Goal: Task Accomplishment & Management: Complete application form

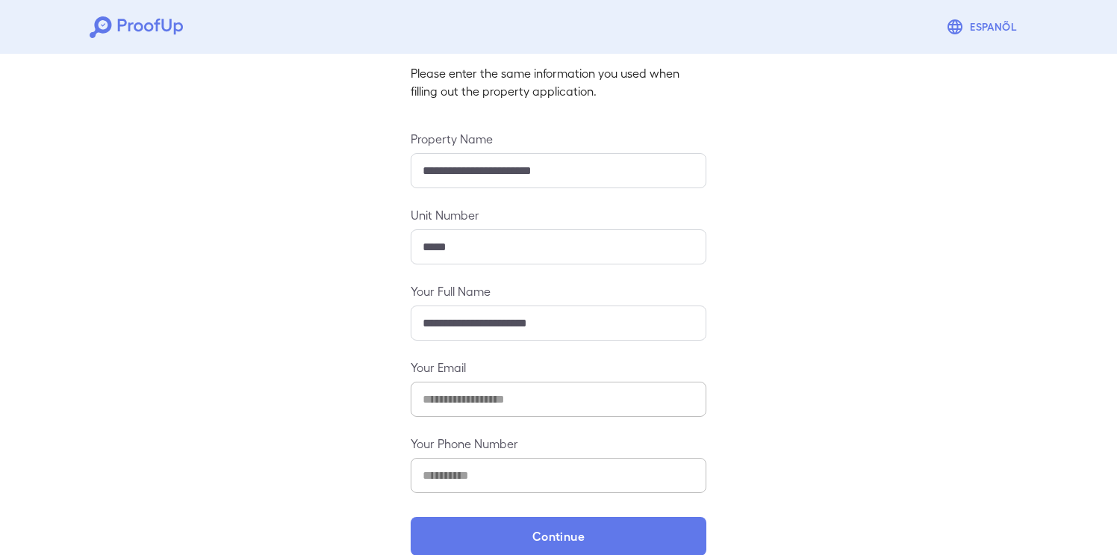
scroll to position [122, 0]
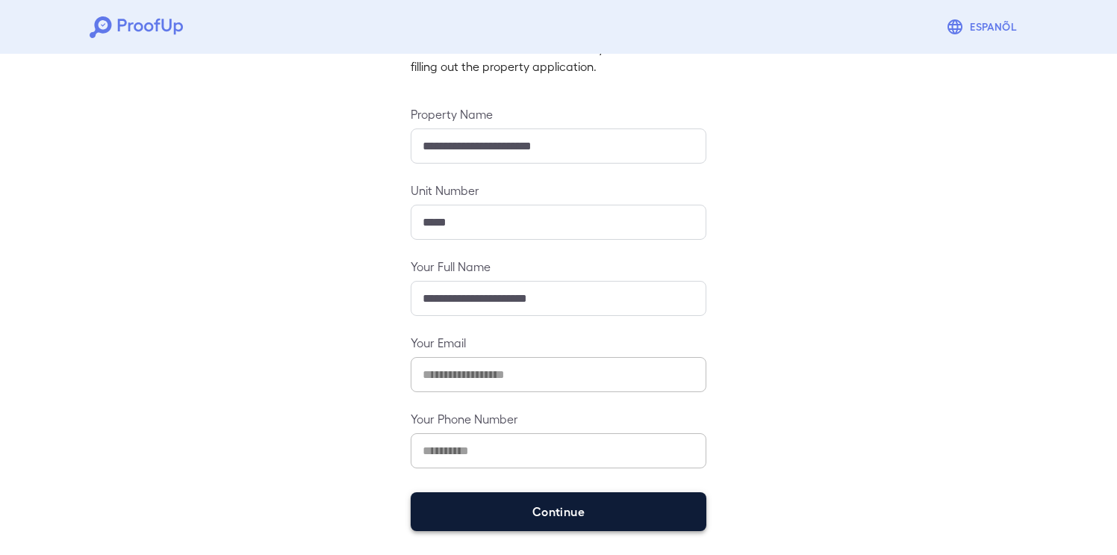
click at [530, 507] on button "Continue" at bounding box center [559, 511] width 296 height 39
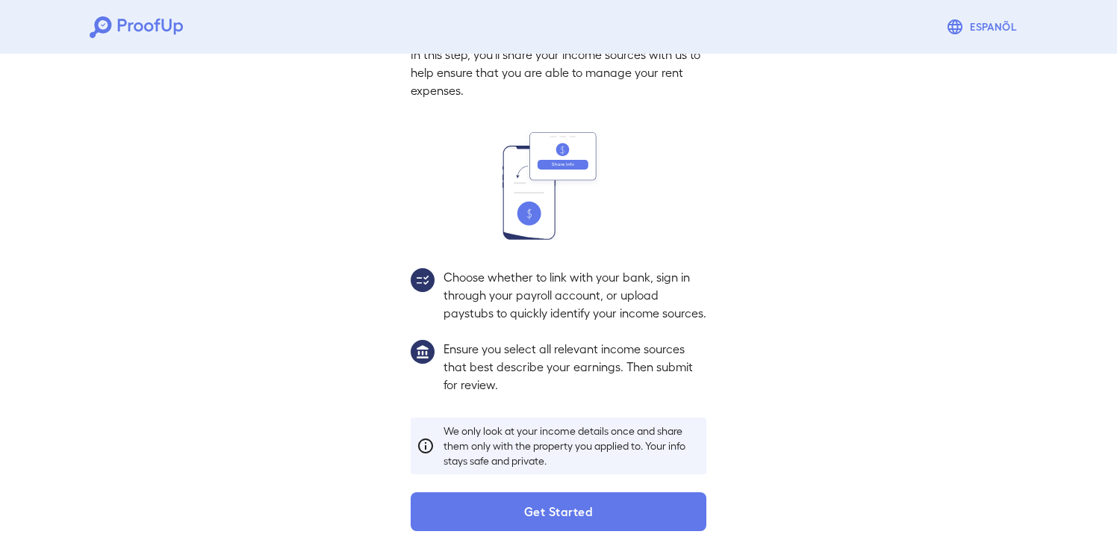
scroll to position [100, 0]
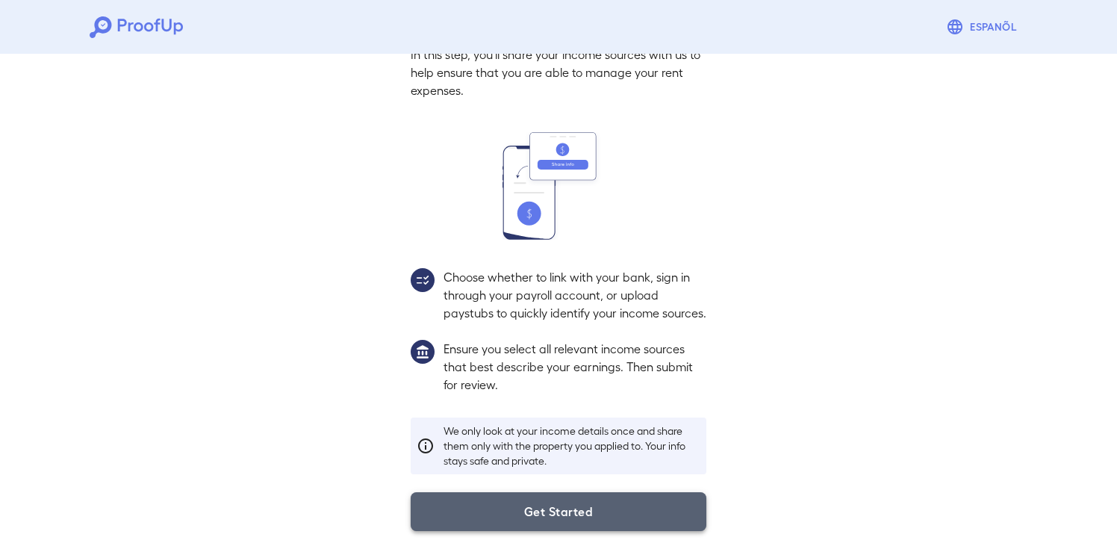
click at [563, 510] on button "Get Started" at bounding box center [559, 511] width 296 height 39
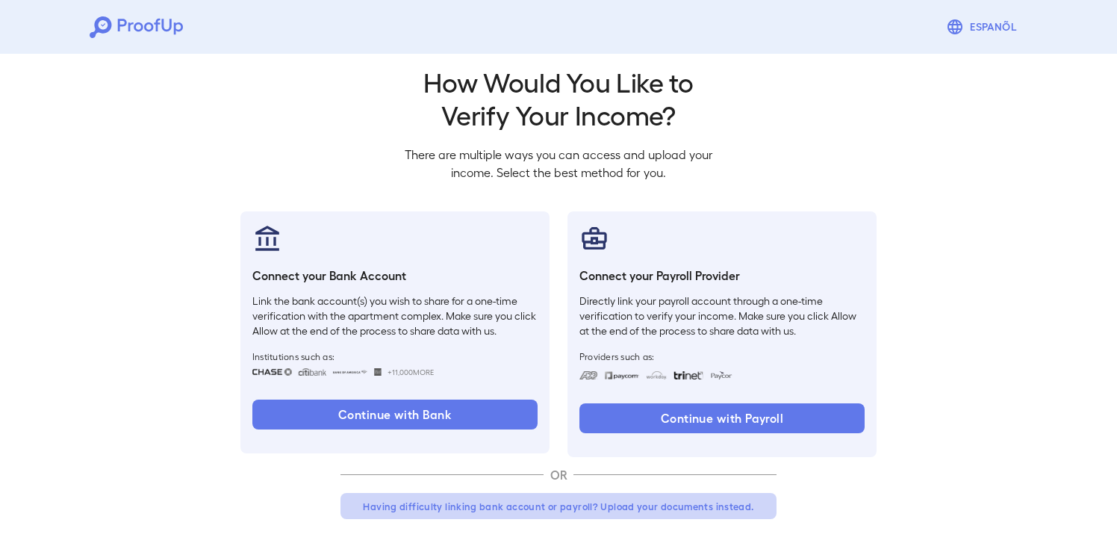
click at [663, 510] on button "Having difficulty linking bank account or payroll? Upload your documents instea…" at bounding box center [559, 506] width 436 height 27
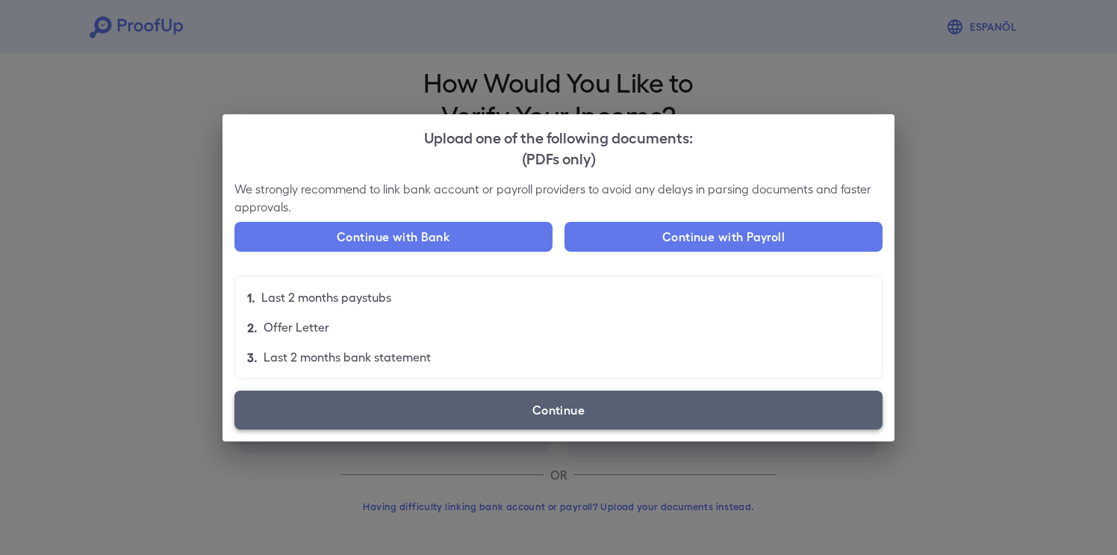
click at [373, 404] on label "Continue" at bounding box center [559, 410] width 648 height 39
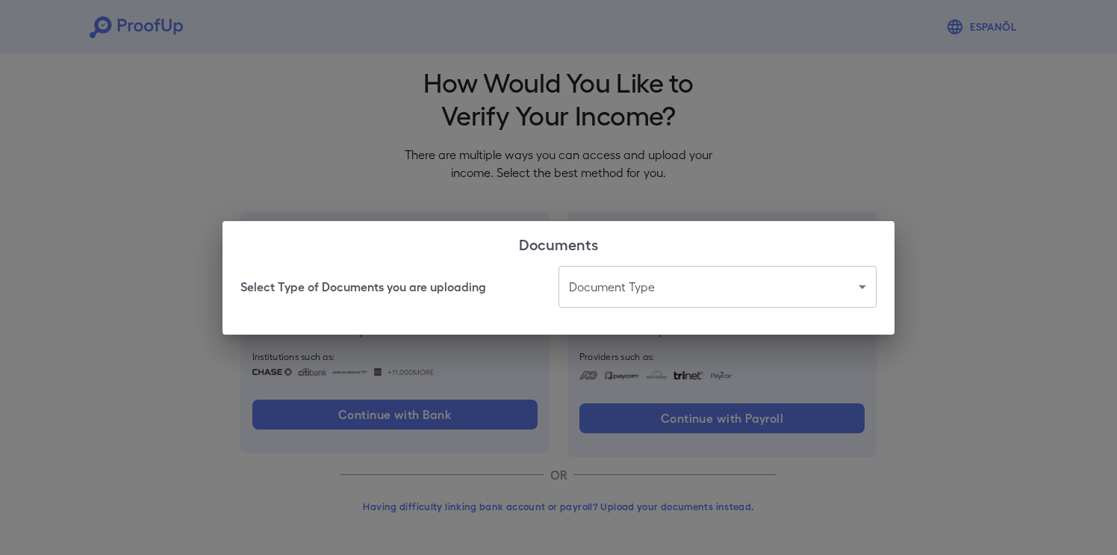
click at [649, 292] on body "Espanõl Go back How Would You Like to Verify Your Income? There are multiple wa…" at bounding box center [558, 269] width 1117 height 571
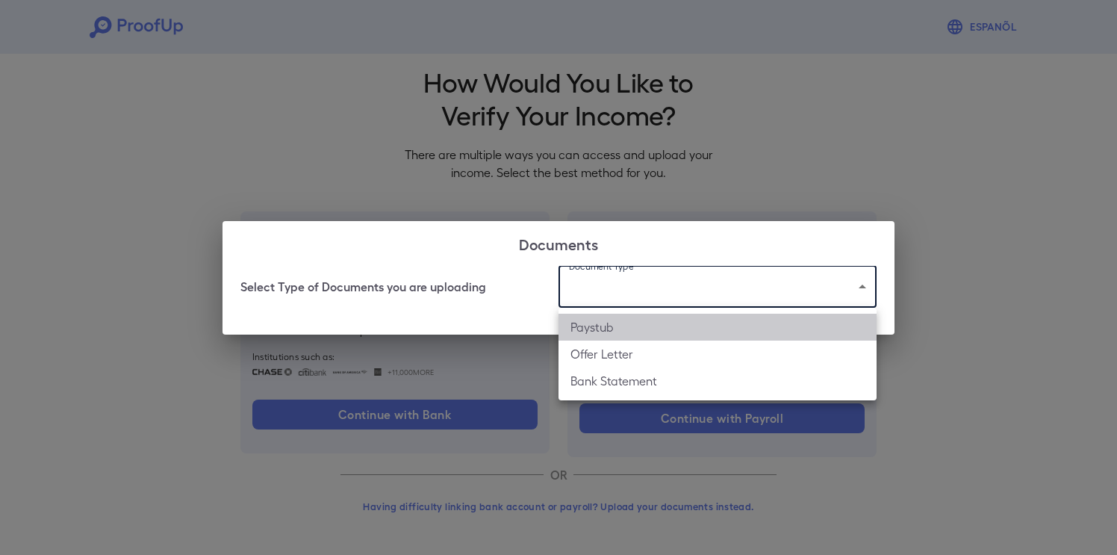
click at [598, 328] on li "Paystub" at bounding box center [718, 327] width 318 height 27
type input "*******"
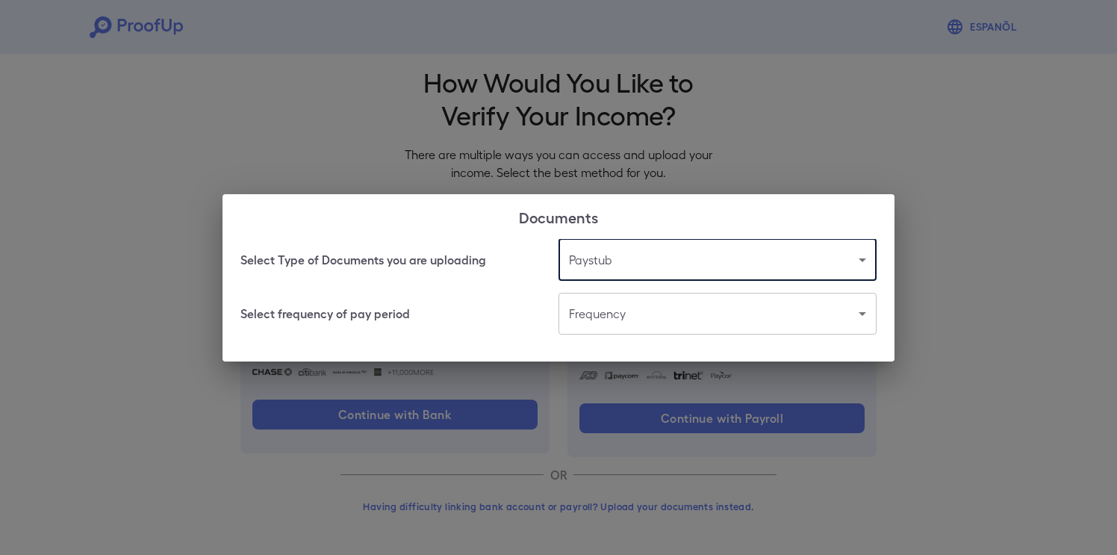
click at [648, 311] on body "Espanõl Go back How Would You Like to Verify Your Income? There are multiple wa…" at bounding box center [558, 269] width 1117 height 571
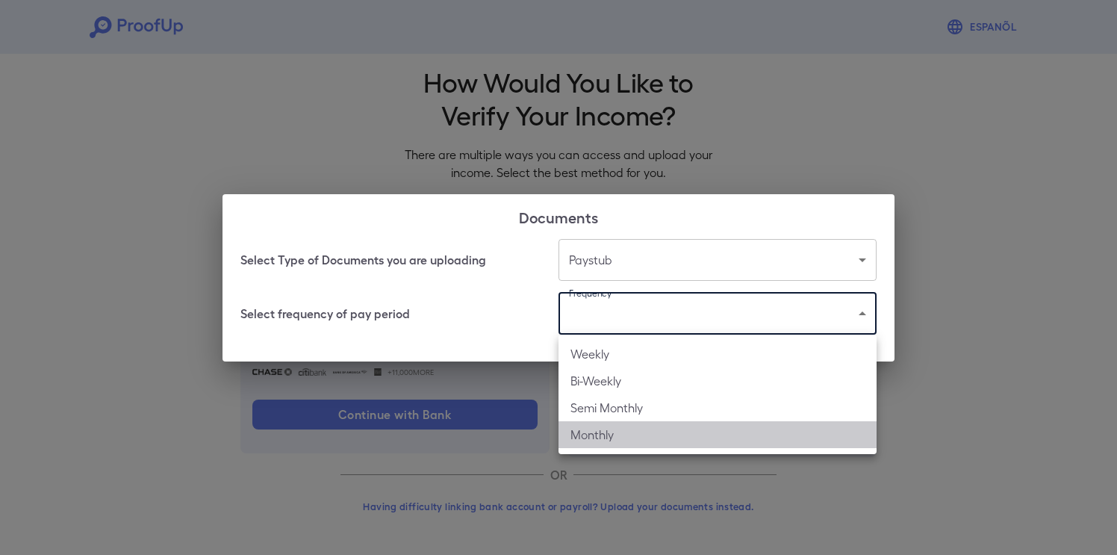
click at [607, 430] on li "Monthly" at bounding box center [718, 434] width 318 height 27
type input "*******"
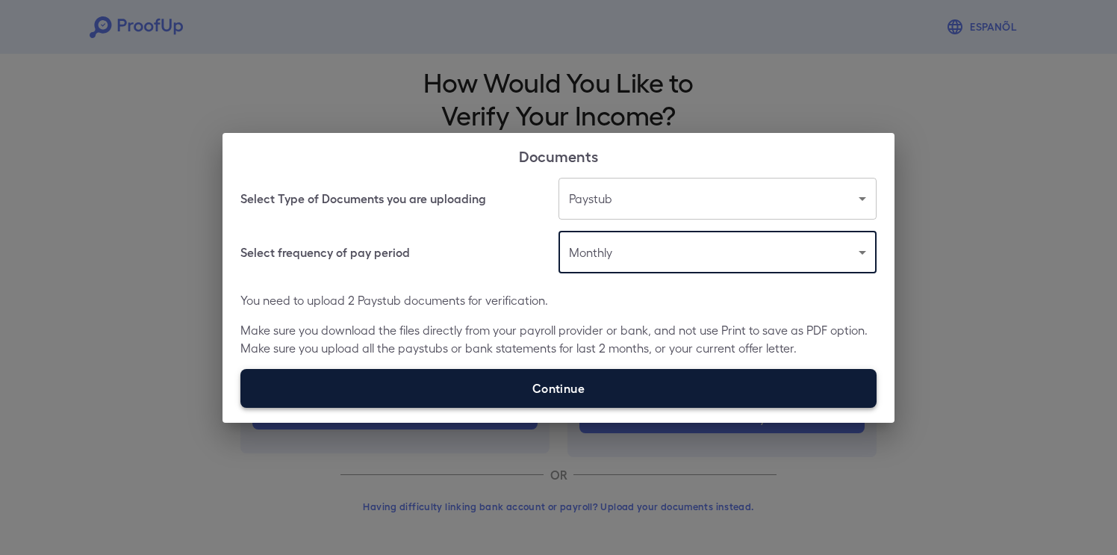
click at [554, 380] on label "Continue" at bounding box center [559, 388] width 636 height 39
click at [241, 407] on input "Continue" at bounding box center [241, 407] width 1 height 1
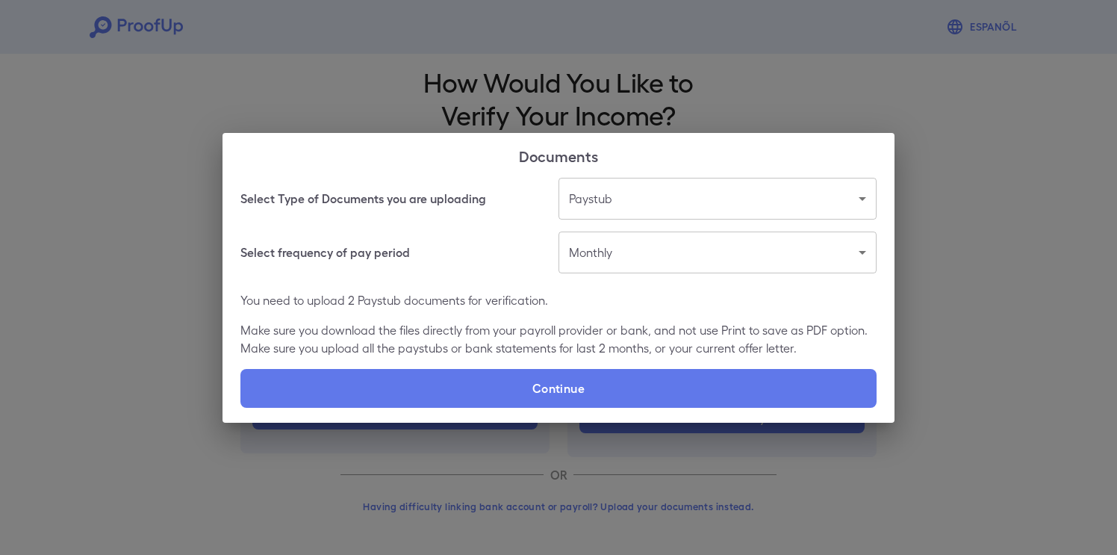
type input "**********"
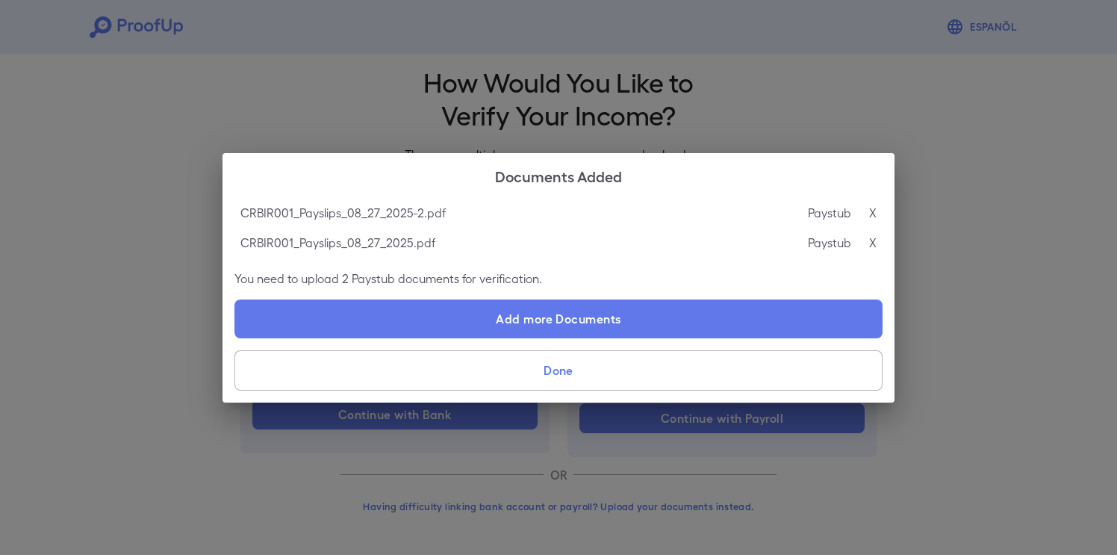
click at [489, 380] on button "Done" at bounding box center [559, 370] width 648 height 40
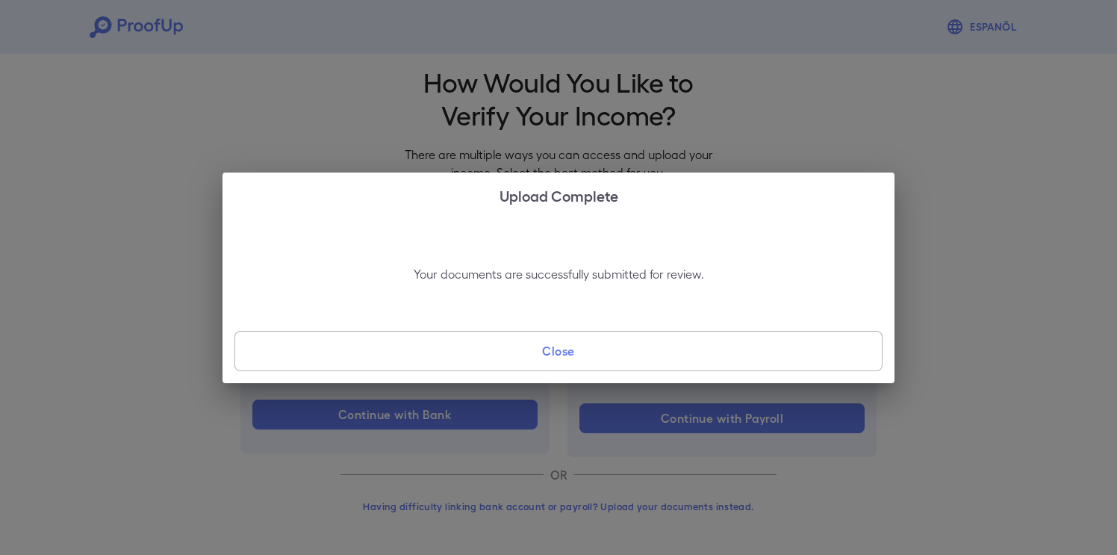
click at [536, 367] on button "Close" at bounding box center [559, 351] width 648 height 40
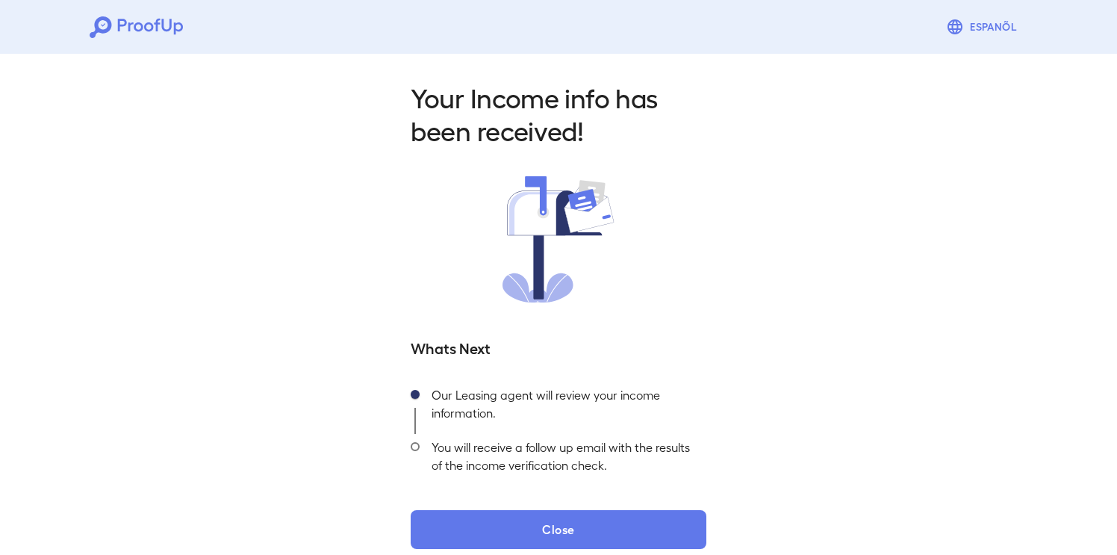
scroll to position [17, 0]
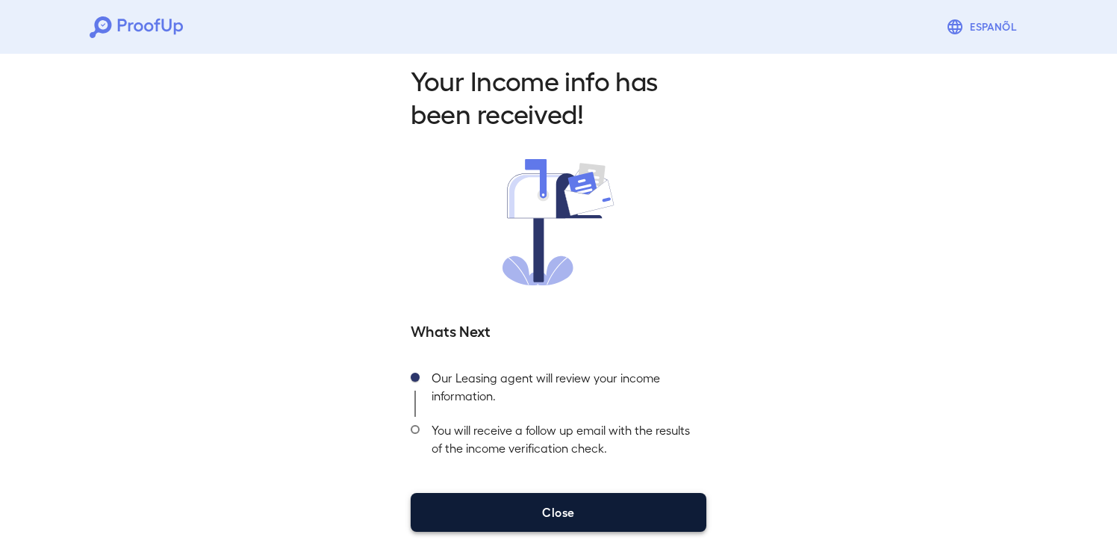
click at [568, 509] on button "Close" at bounding box center [559, 512] width 296 height 39
